Goal: Information Seeking & Learning: Learn about a topic

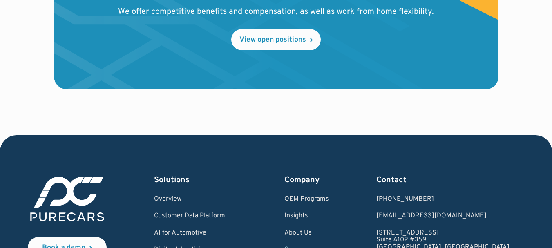
scroll to position [1021, 0]
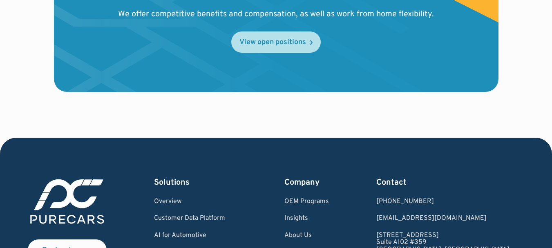
click at [273, 42] on div "View open positions" at bounding box center [272, 42] width 67 height 7
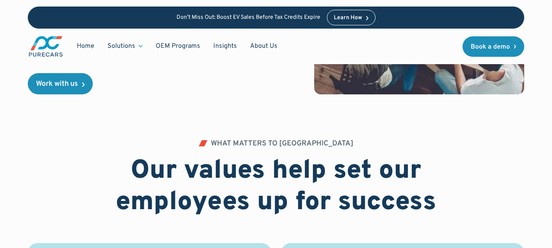
scroll to position [277, 0]
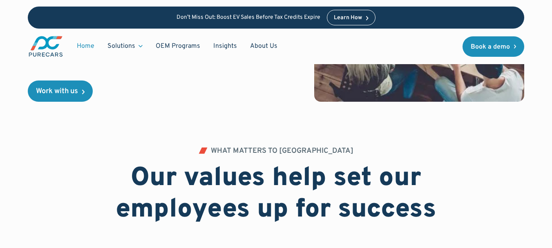
click at [86, 47] on link "Home" at bounding box center [85, 46] width 31 height 16
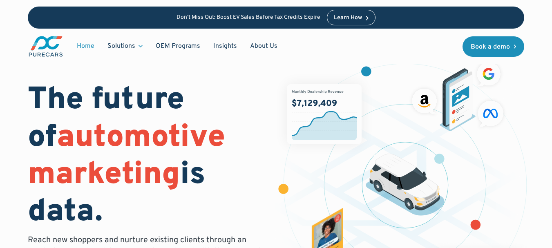
scroll to position [147, 0]
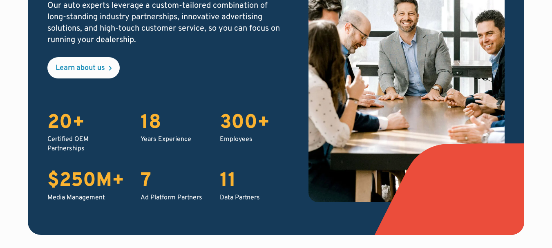
drag, startPoint x: 557, startPoint y: 17, endPoint x: 423, endPoint y: 109, distance: 163.2
